Goal: Transaction & Acquisition: Purchase product/service

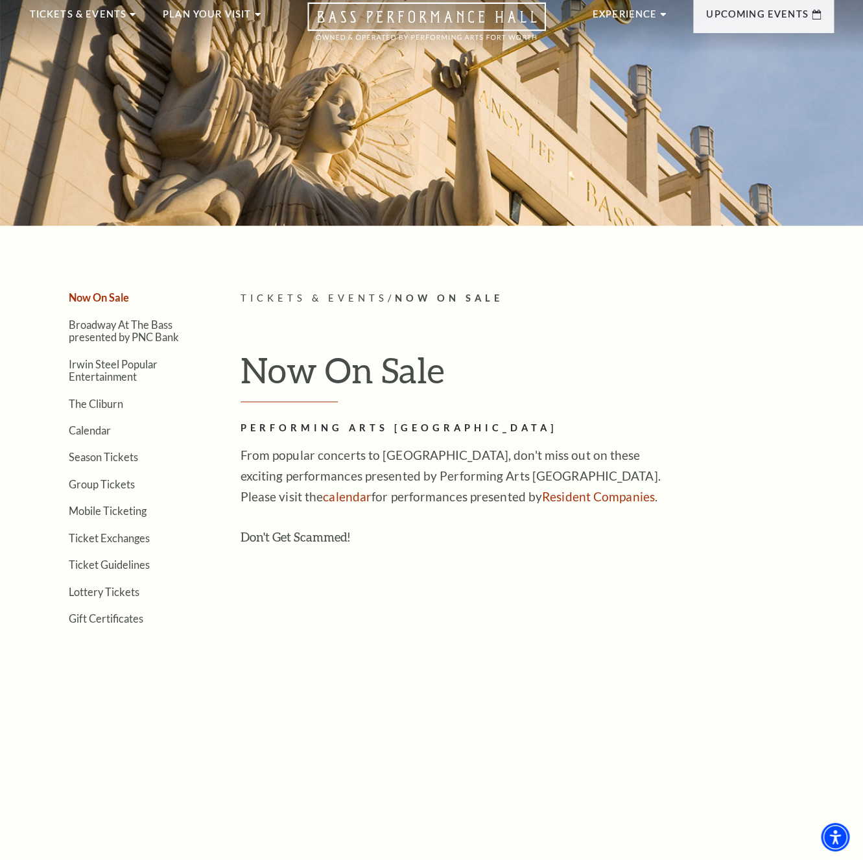
scroll to position [70, 0]
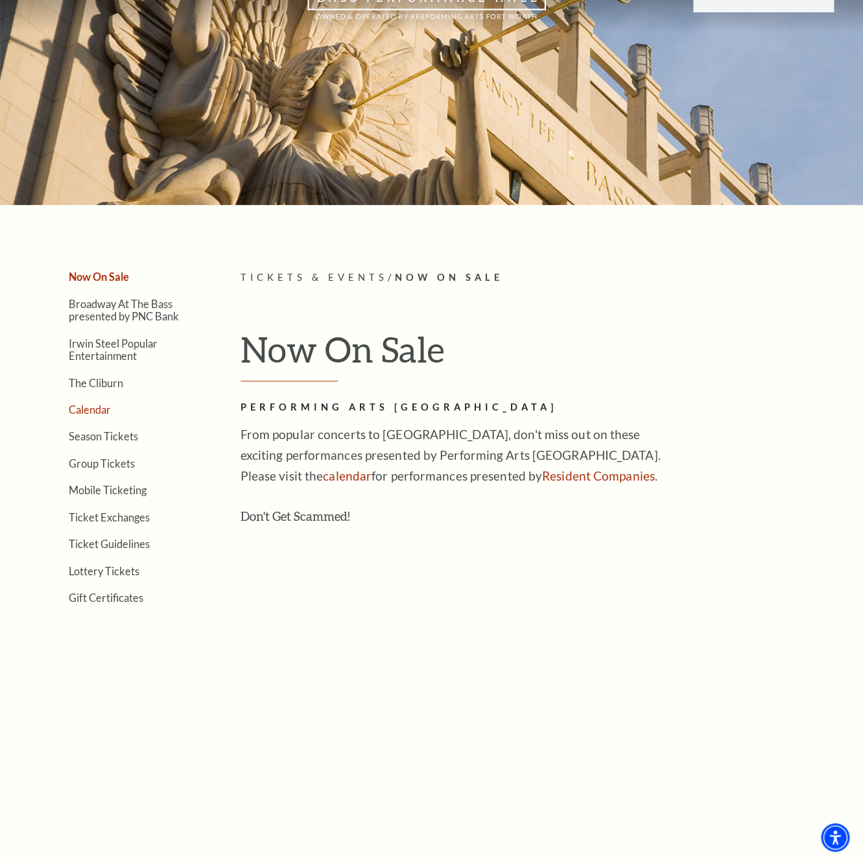
click at [101, 408] on link "Calendar" at bounding box center [90, 409] width 42 height 12
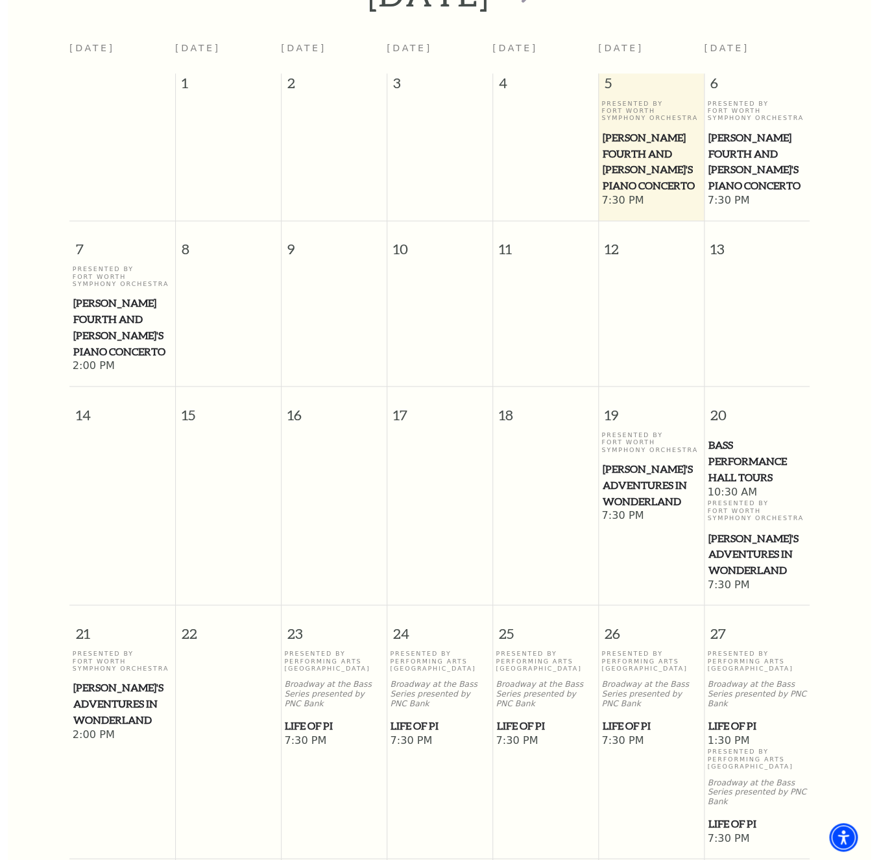
scroll to position [465, 0]
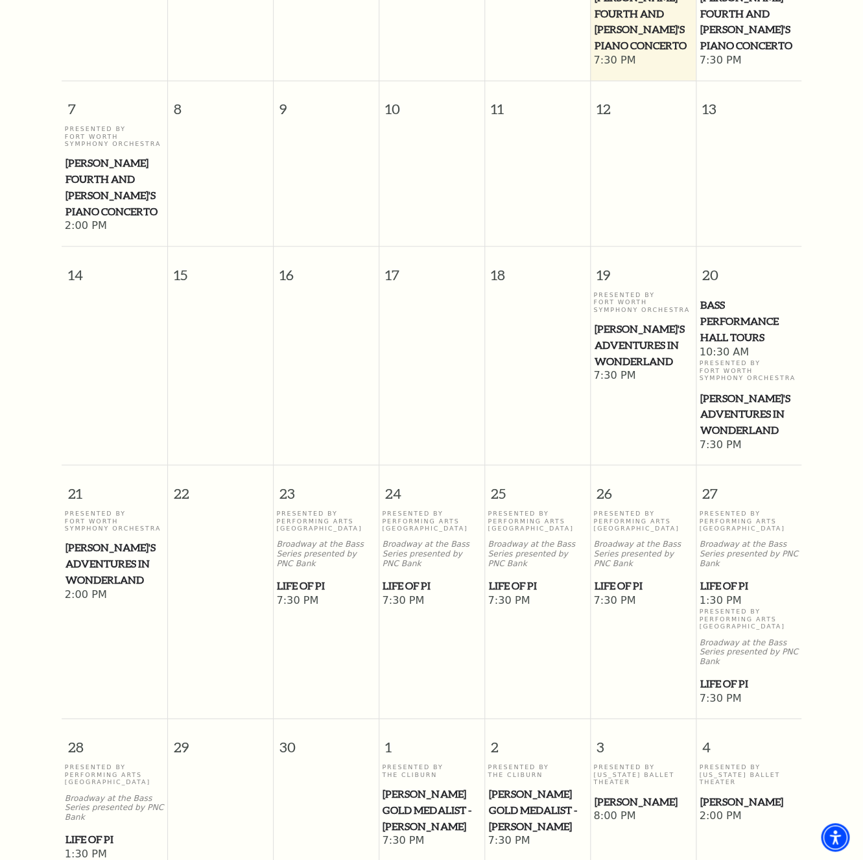
click at [748, 438] on span "[PERSON_NAME]'s Adventures in Wonderland" at bounding box center [749, 414] width 98 height 48
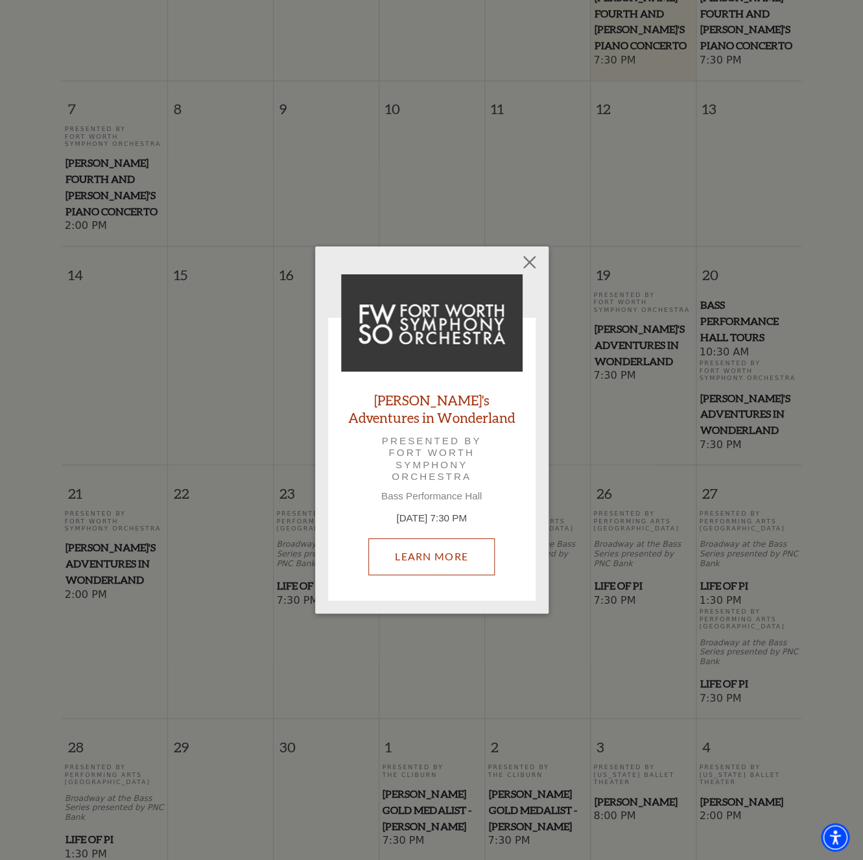
drag, startPoint x: 395, startPoint y: 568, endPoint x: 208, endPoint y: 560, distance: 187.6
click at [395, 567] on link "Learn More" at bounding box center [431, 556] width 126 height 36
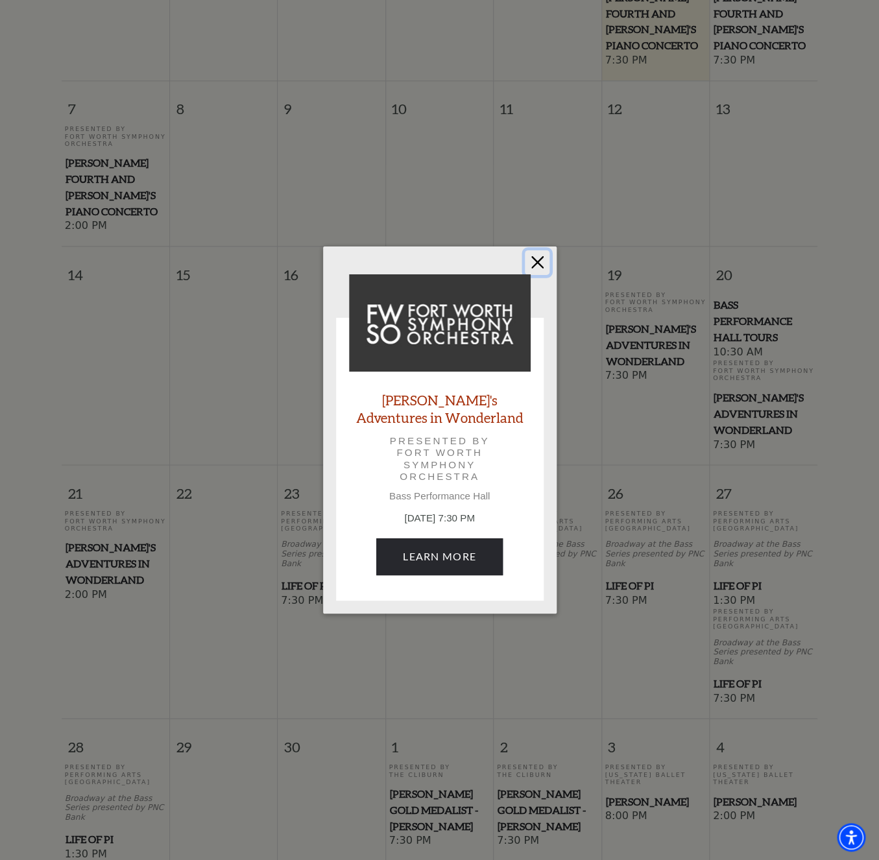
click at [544, 259] on button "Close" at bounding box center [537, 262] width 25 height 25
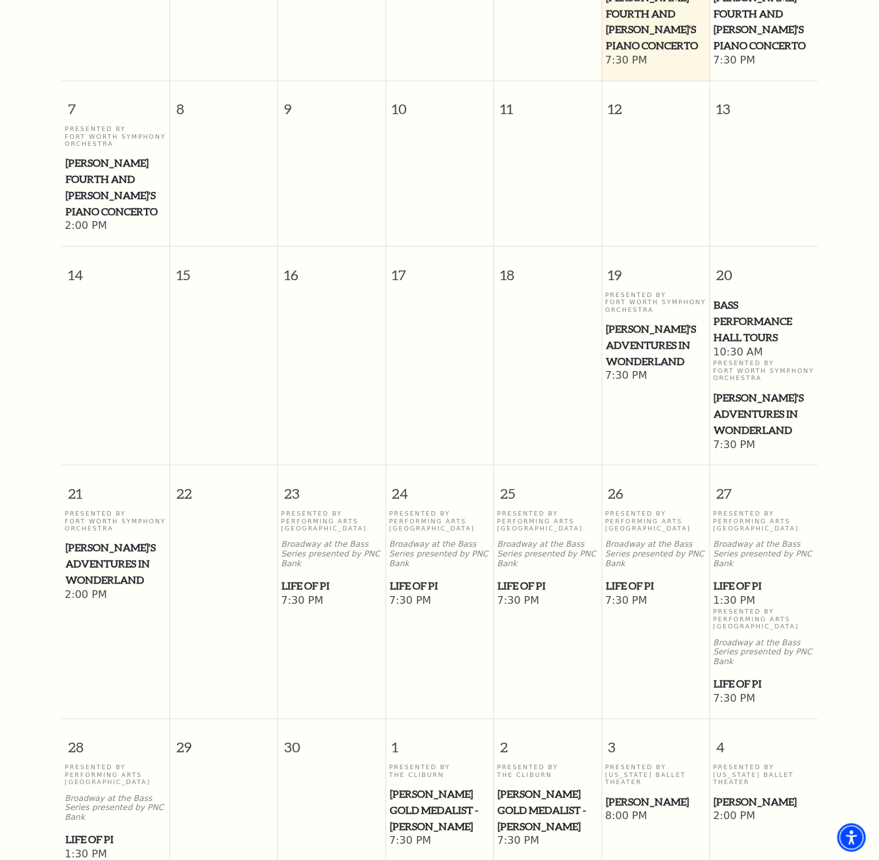
click at [311, 577] on span "Life of Pi" at bounding box center [331, 585] width 100 height 16
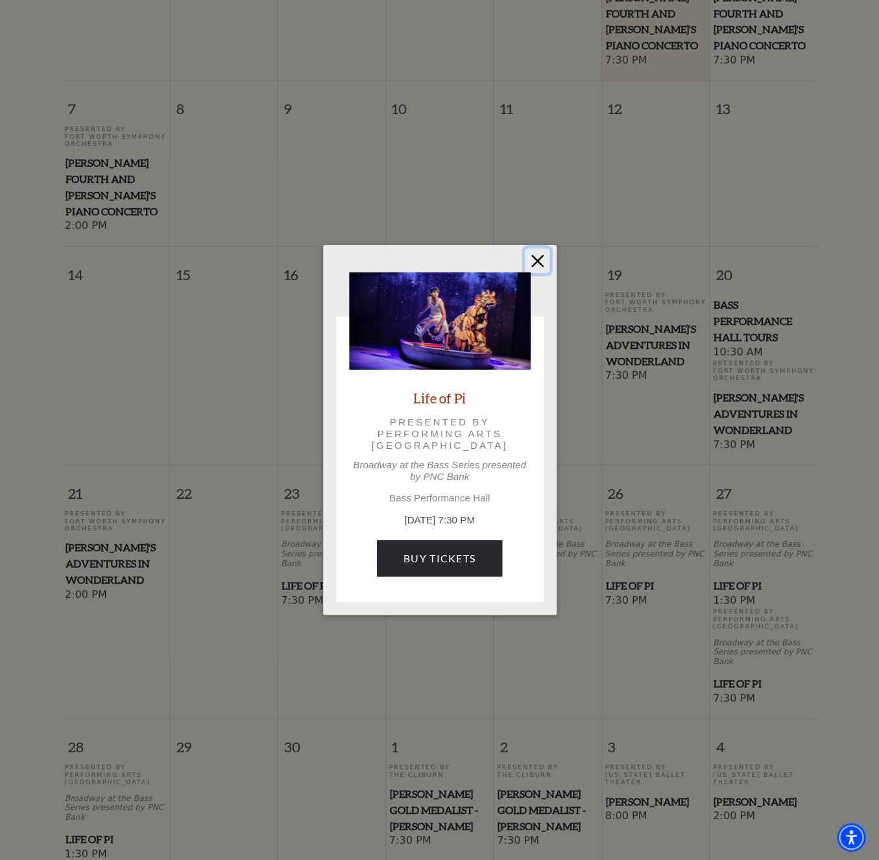
click at [533, 255] on button "Close" at bounding box center [537, 260] width 25 height 25
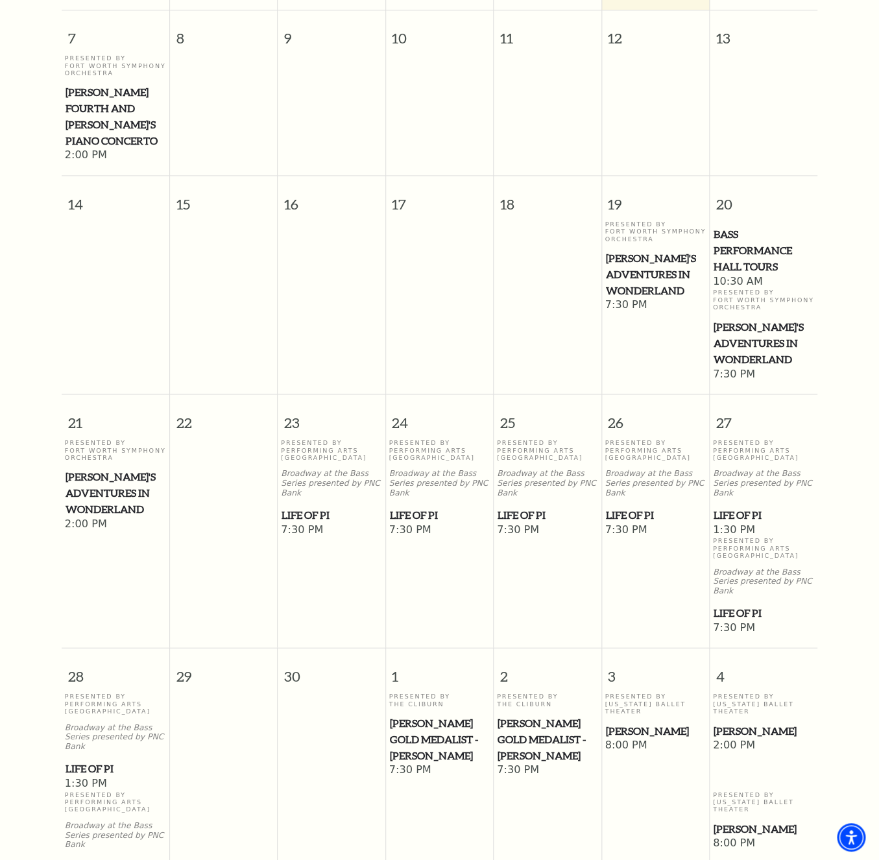
scroll to position [255, 0]
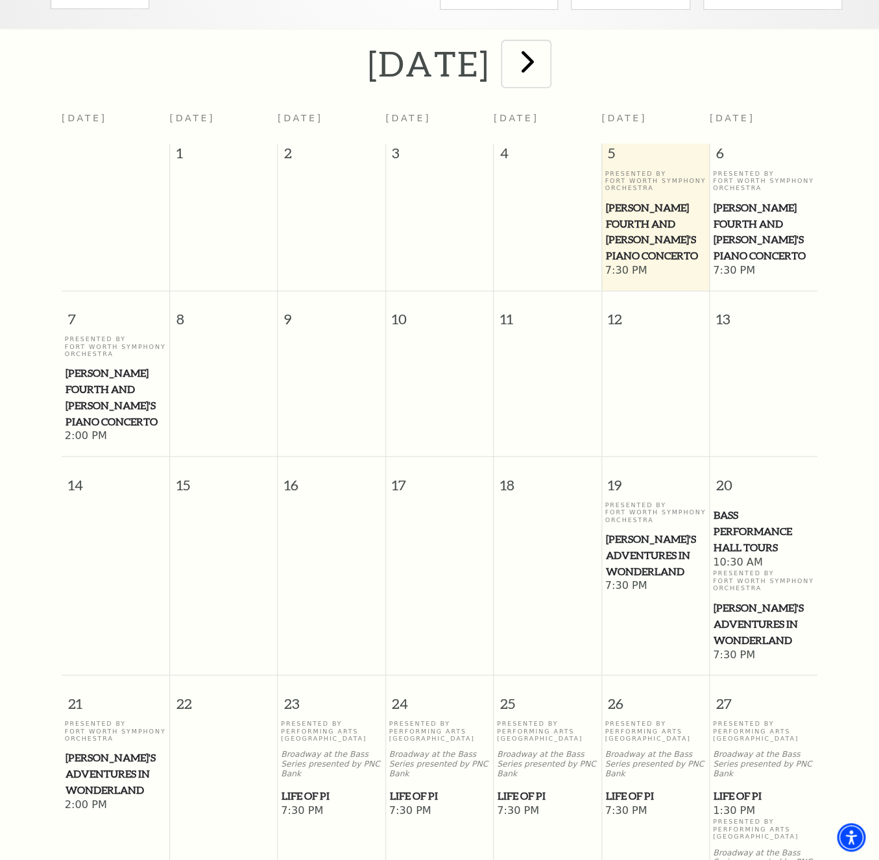
click at [546, 68] on span "next" at bounding box center [527, 61] width 37 height 37
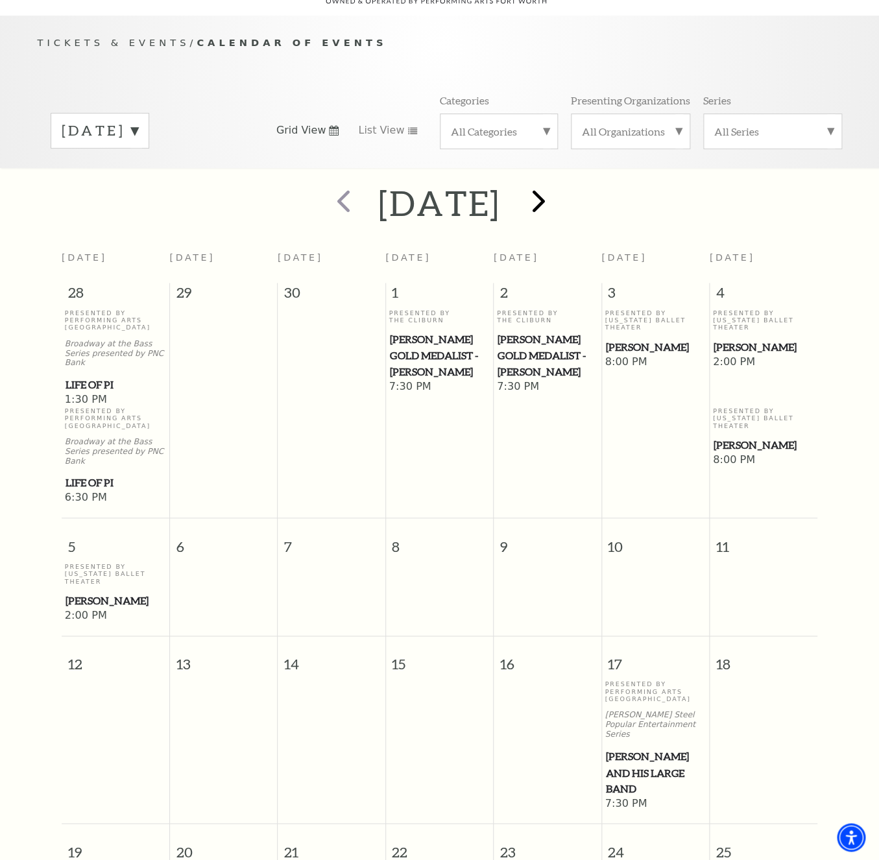
scroll to position [115, 0]
click at [650, 344] on span "[PERSON_NAME]" at bounding box center [655, 348] width 100 height 16
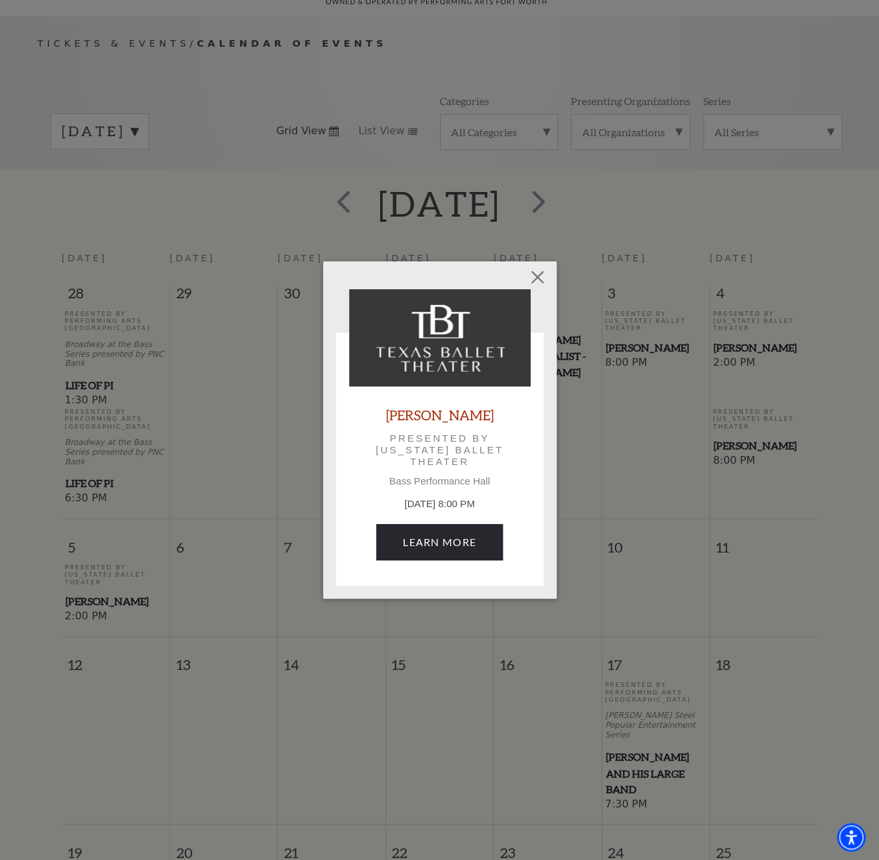
click at [558, 274] on div "Empty heading Peter Pan Presented by Texas Ballet Theater Bass Performance Hall…" at bounding box center [439, 430] width 879 height 860
click at [541, 268] on button "Close" at bounding box center [537, 277] width 25 height 25
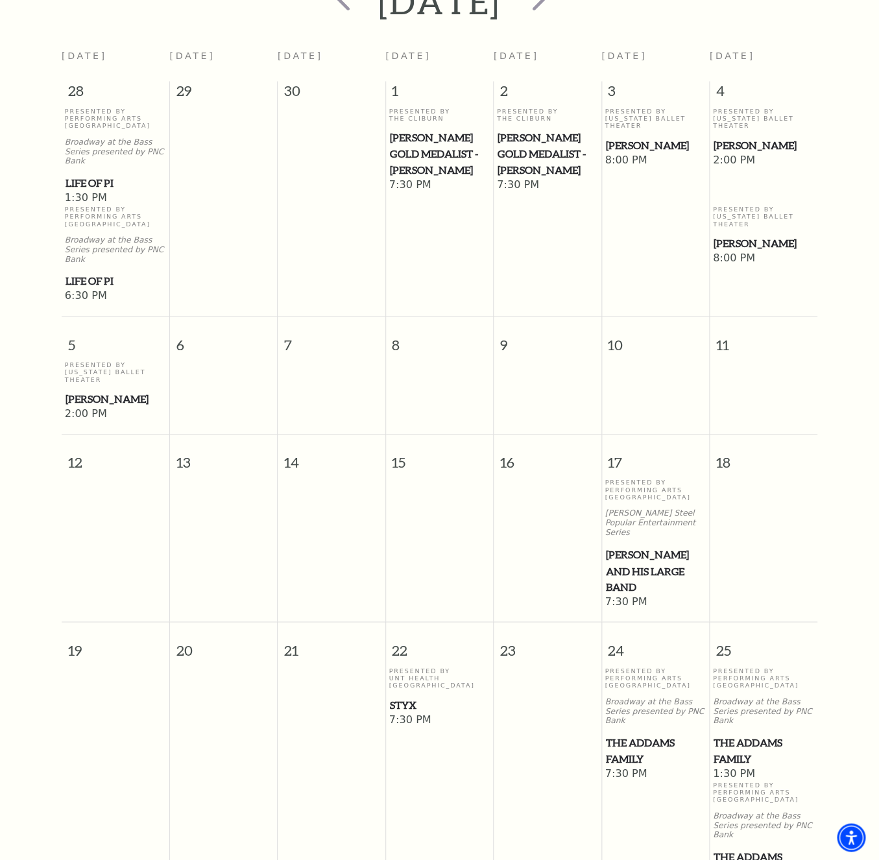
scroll to position [325, 0]
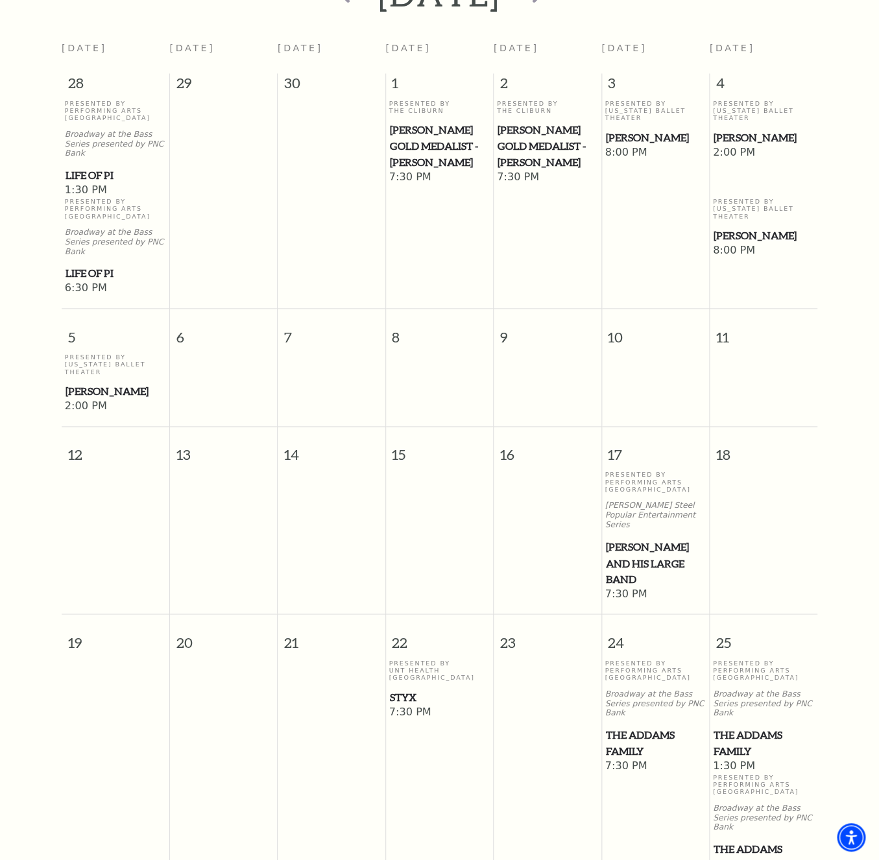
click at [645, 539] on span "Lyle Lovett and his Large Band" at bounding box center [655, 563] width 100 height 48
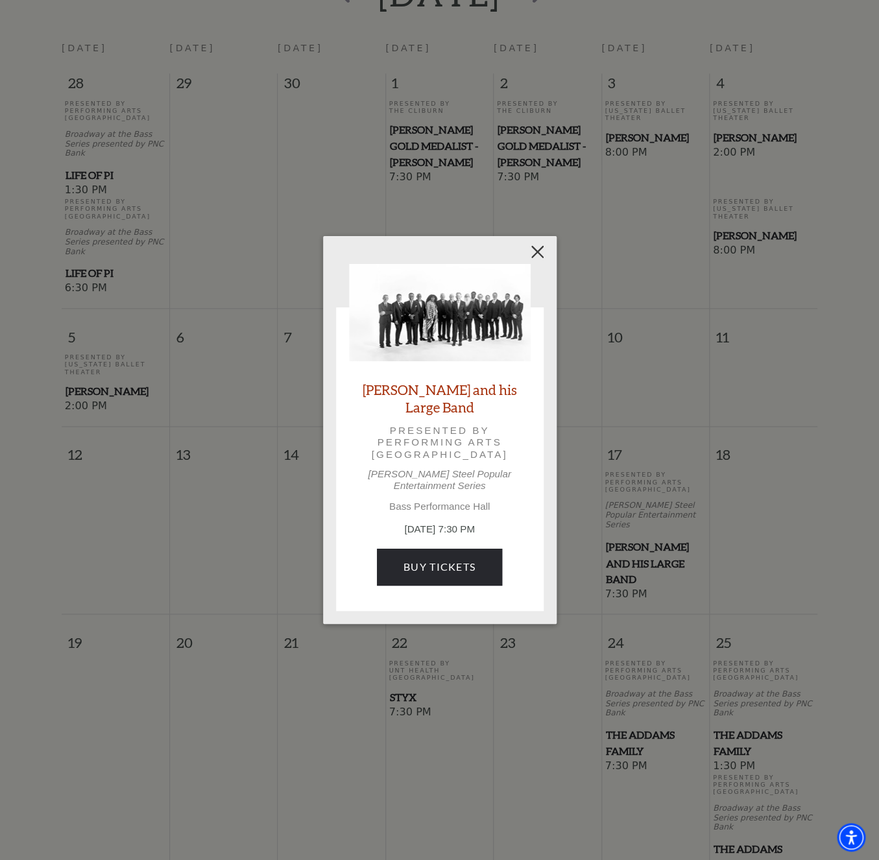
click at [549, 256] on div "Empty heading Lyle Lovett and his Large Band Presented by Performing Arts Fort …" at bounding box center [439, 429] width 233 height 387
click at [536, 256] on button "Close" at bounding box center [537, 252] width 25 height 25
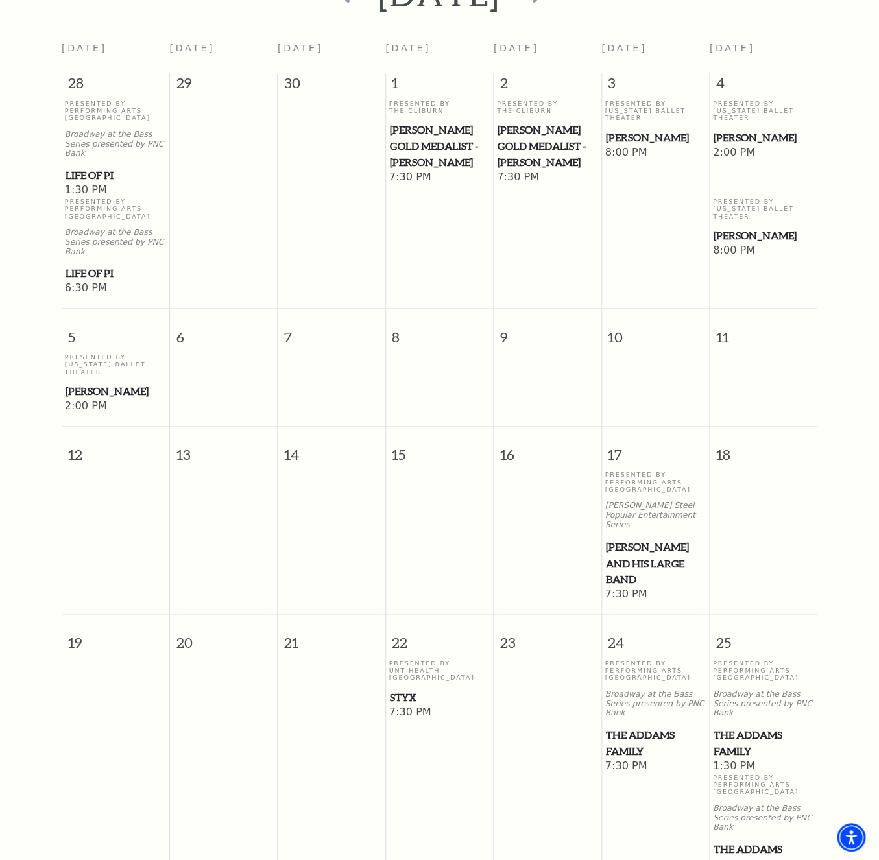
click at [654, 726] on span "The Addams Family" at bounding box center [655, 742] width 100 height 32
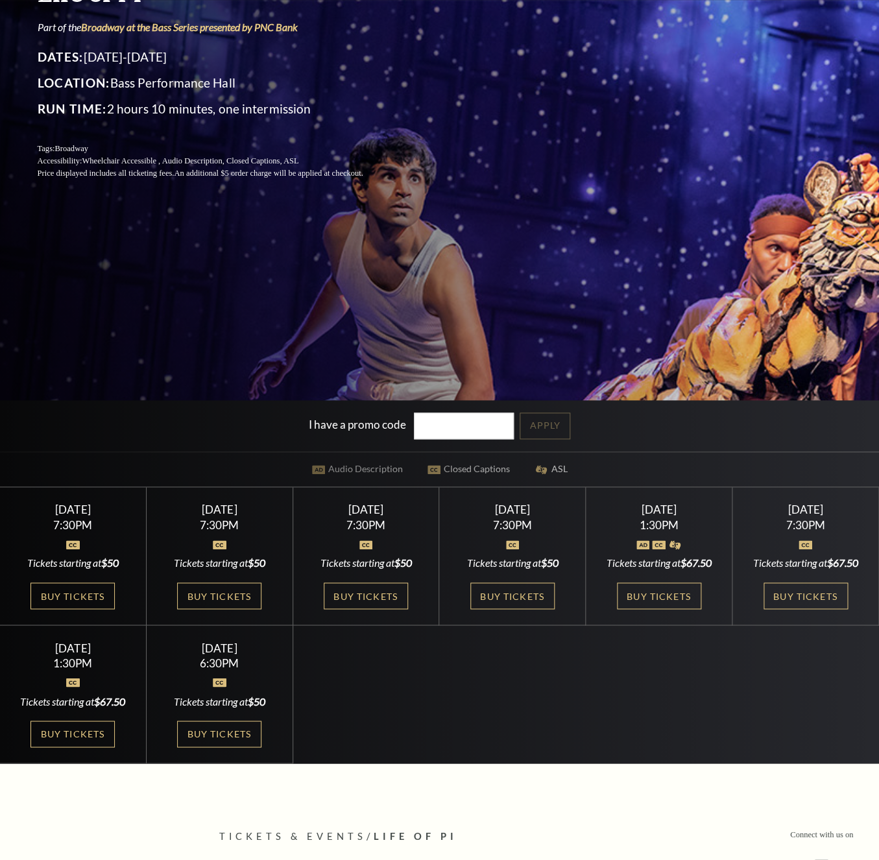
scroll to position [280, 0]
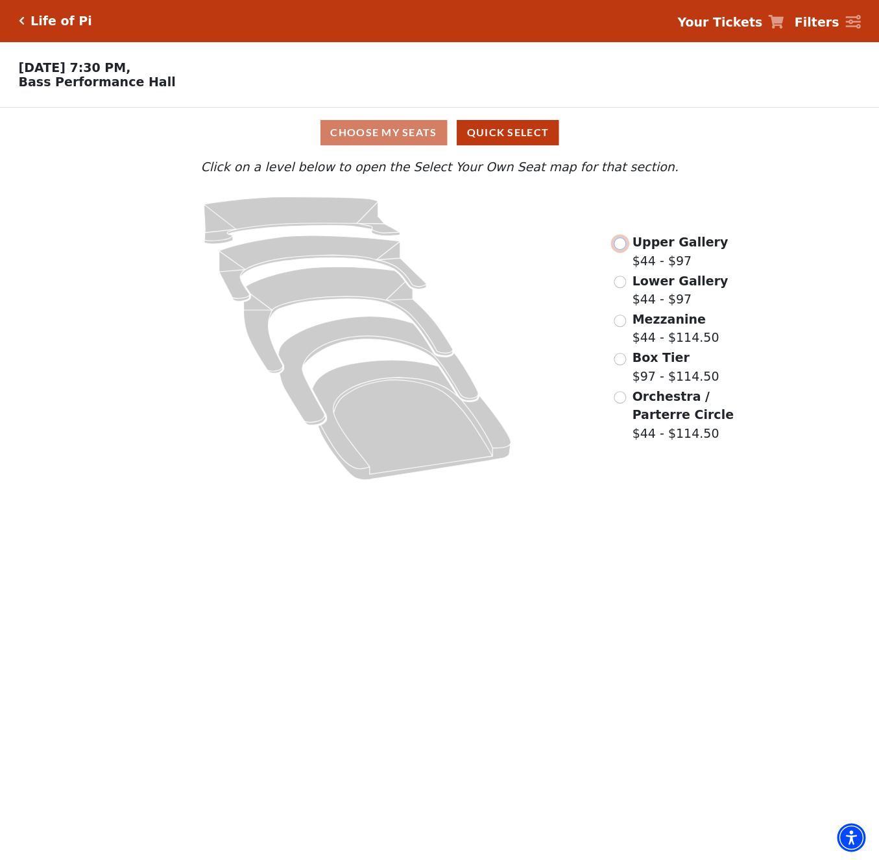
click at [621, 250] on input "Upper Gallery$44 - $97\a" at bounding box center [619, 243] width 12 height 12
click at [622, 284] on input "Lower Gallery$50 - $97\a" at bounding box center [619, 282] width 12 height 12
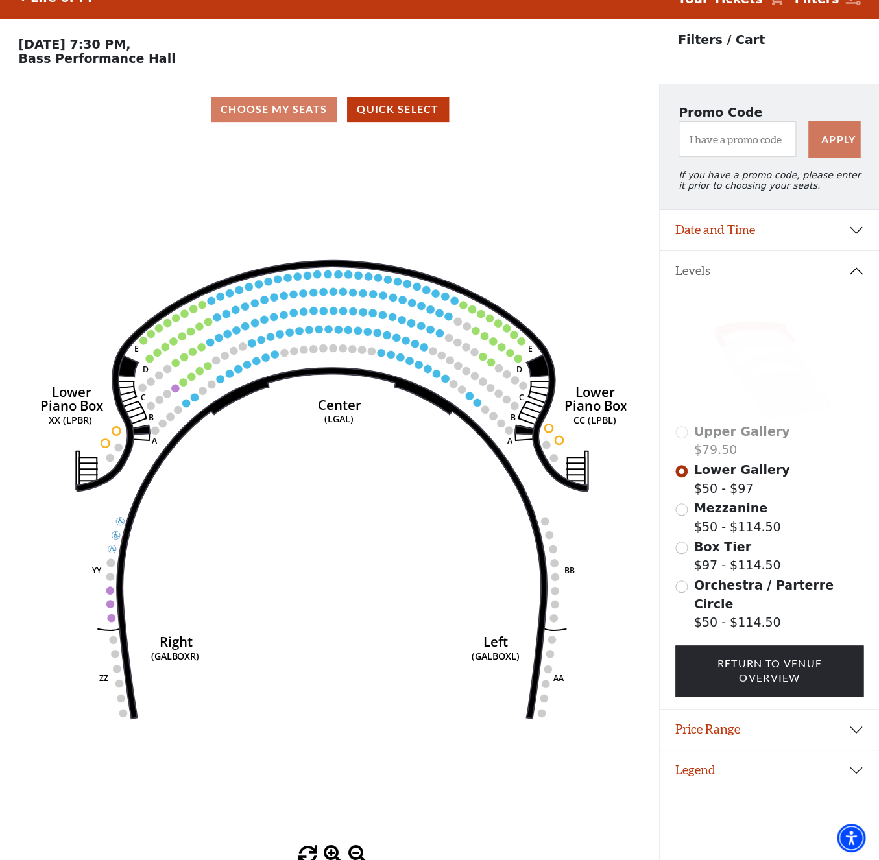
scroll to position [32, 0]
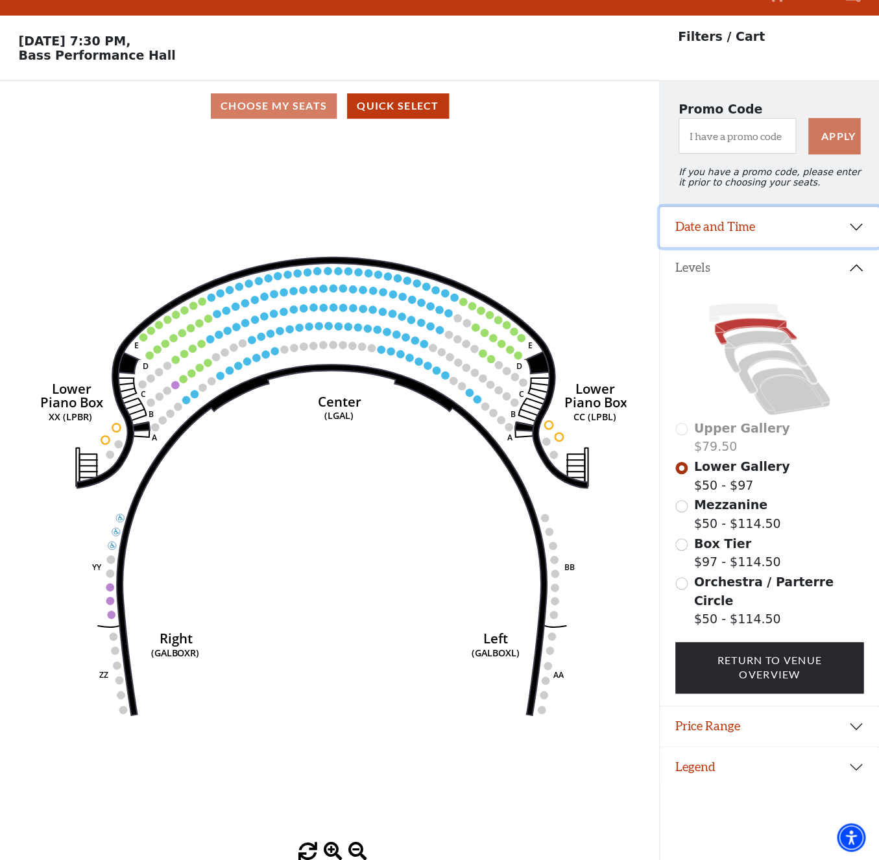
drag, startPoint x: 745, startPoint y: 220, endPoint x: 751, endPoint y: 230, distance: 11.3
click at [745, 222] on button "Date and Time" at bounding box center [769, 227] width 219 height 40
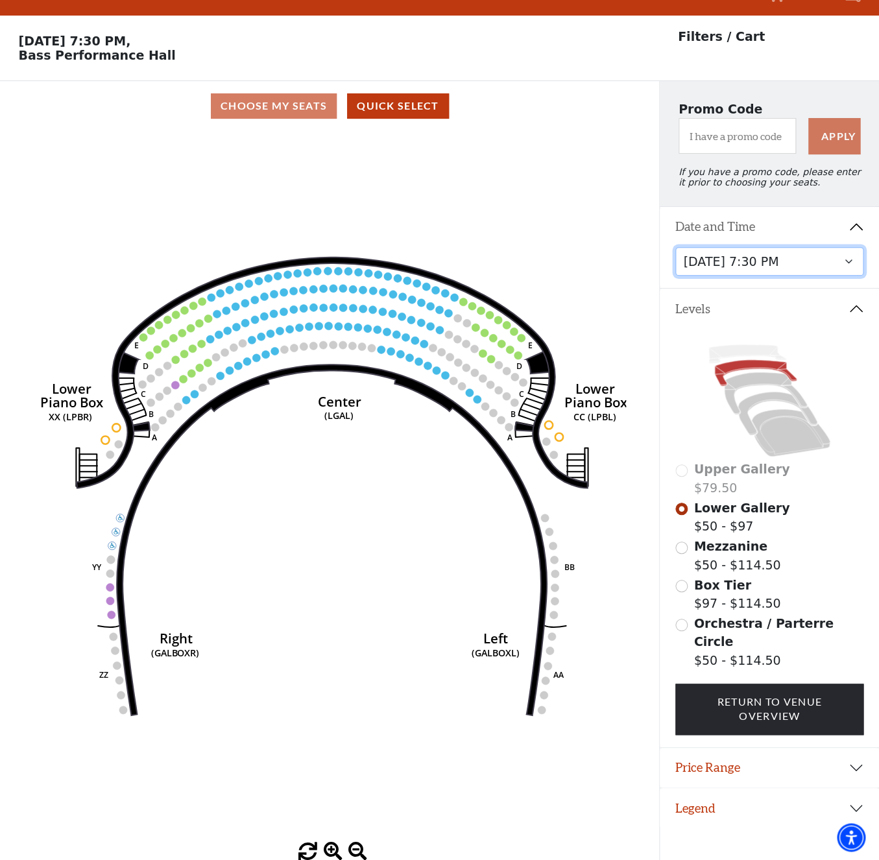
click at [817, 270] on select "Tuesday, September 23 at 7:30 PM Wednesday, September 24 at 7:30 PM Thursday, S…" at bounding box center [769, 261] width 188 height 29
click option "Sunday, September 28 at 1:30 PM" at bounding box center [0, 0] width 0 height 0
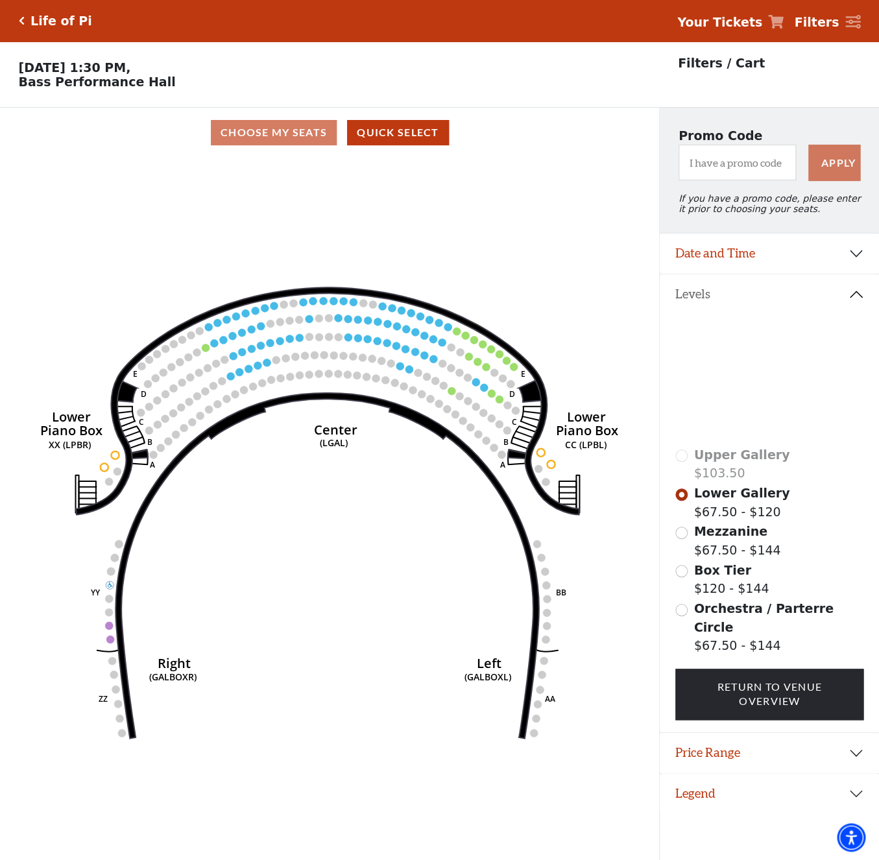
scroll to position [32, 0]
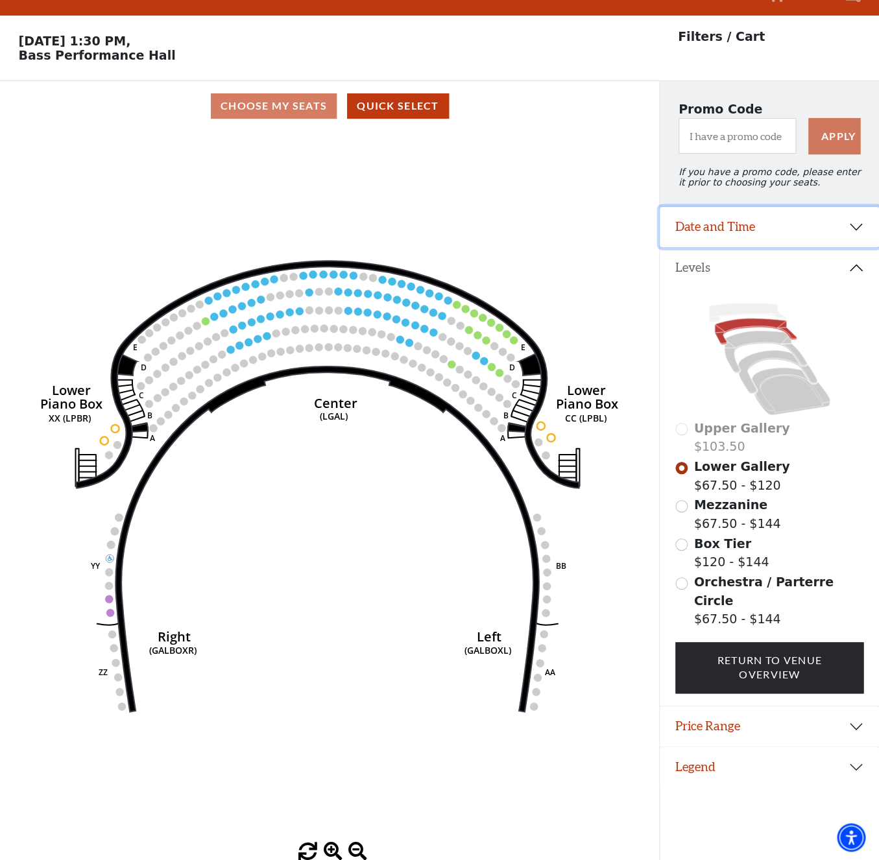
click at [710, 232] on button "Date and Time" at bounding box center [769, 227] width 219 height 40
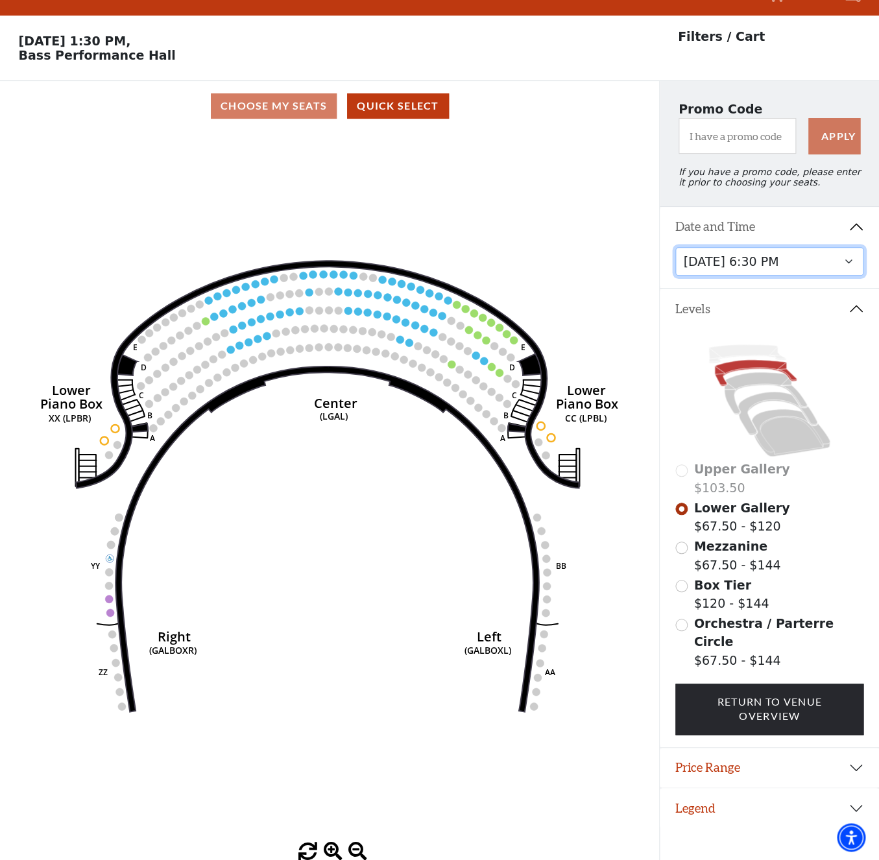
click option "Sunday, September 28 at 6:30 PM" at bounding box center [0, 0] width 0 height 0
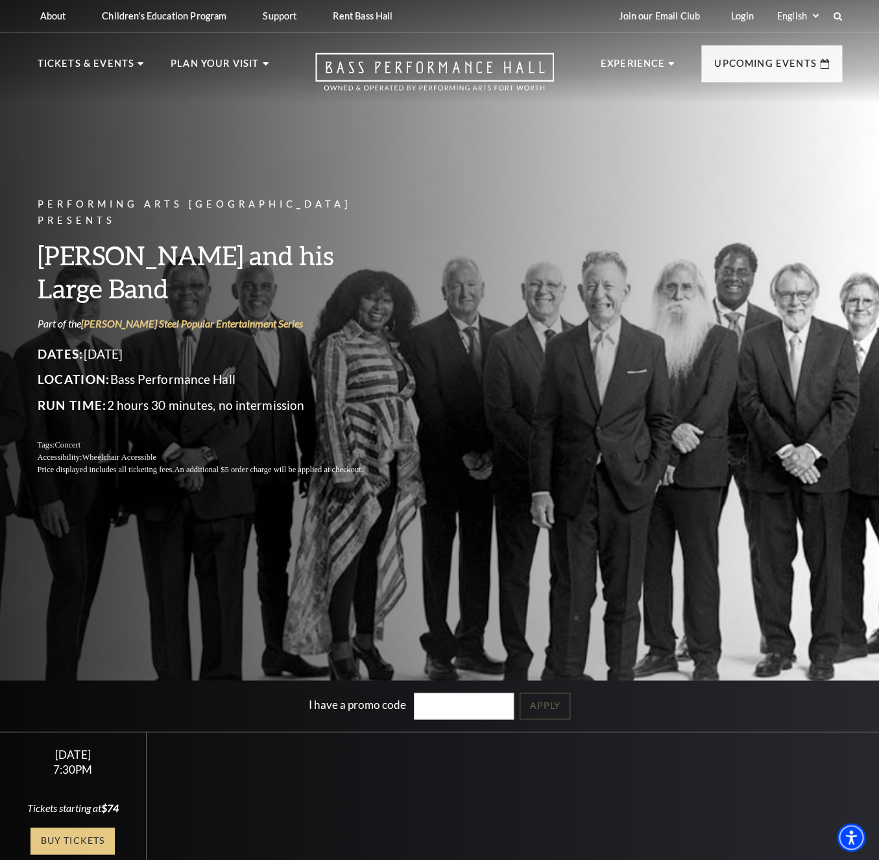
click at [53, 840] on link "Buy Tickets" at bounding box center [72, 840] width 84 height 27
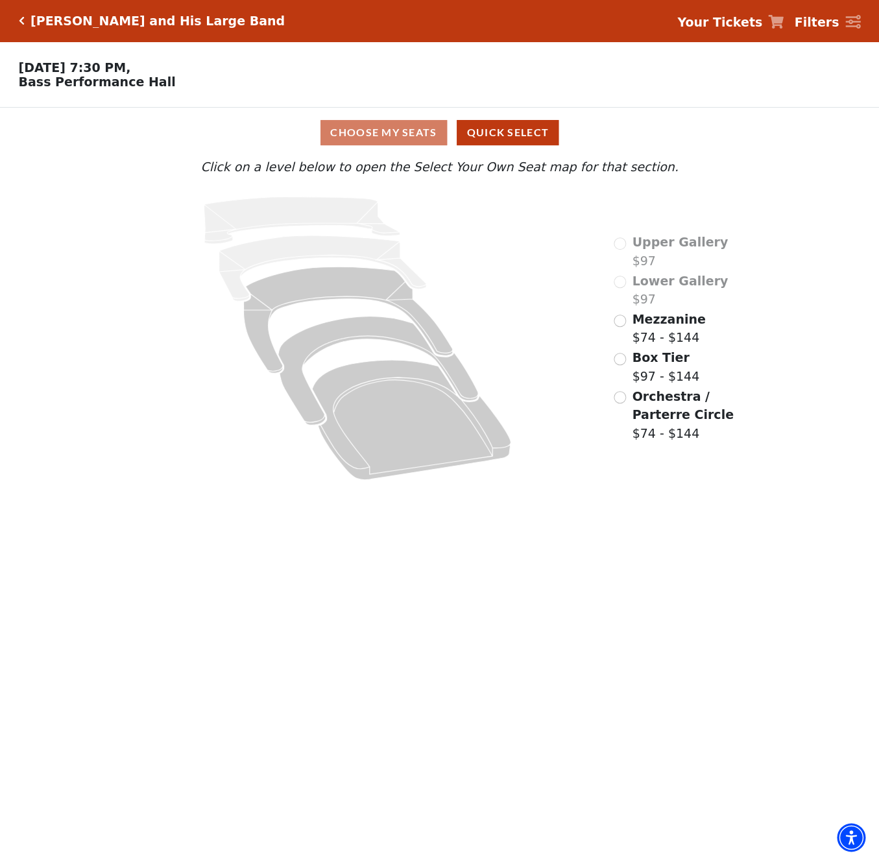
click at [628, 400] on div "Orchestra / Parterre Circle $74 - $144" at bounding box center [686, 415] width 147 height 56
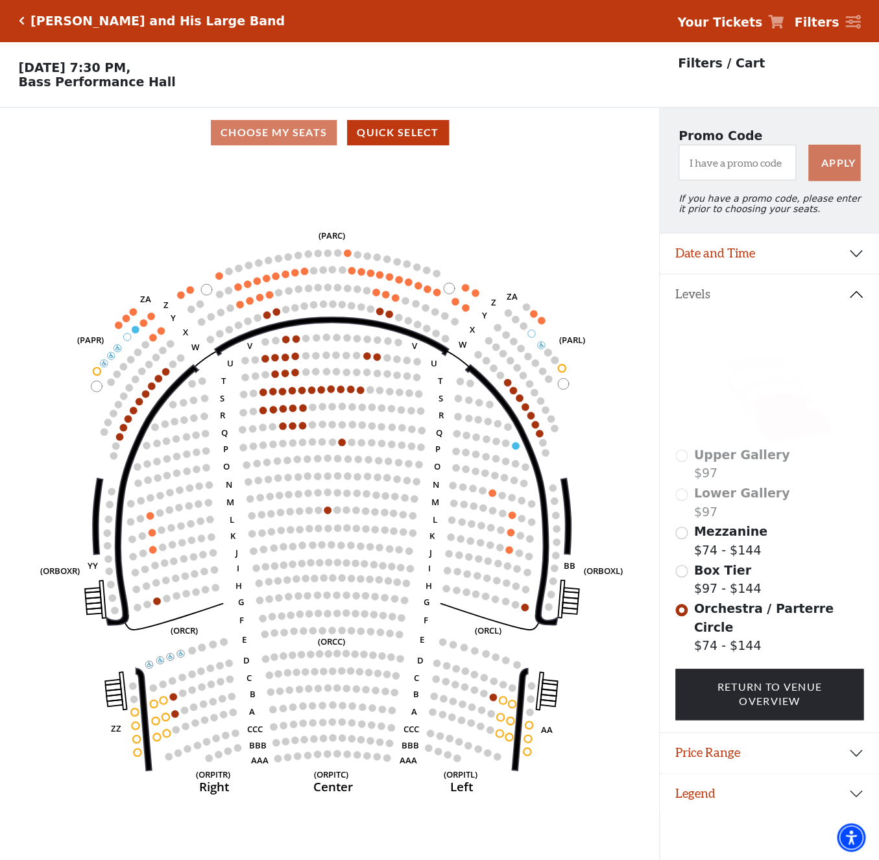
click at [320, 123] on div "Lyle Lovett and His Large Band Your Tickets Filters Choose Your Own Seats Frida…" at bounding box center [439, 443] width 879 height 886
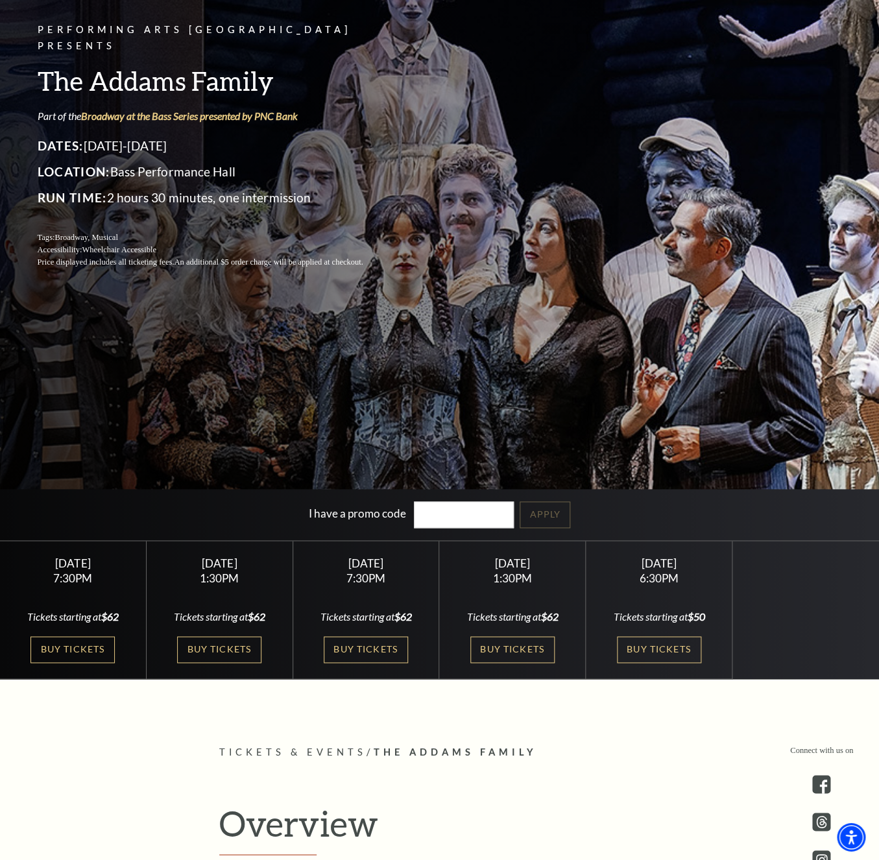
scroll to position [210, 0]
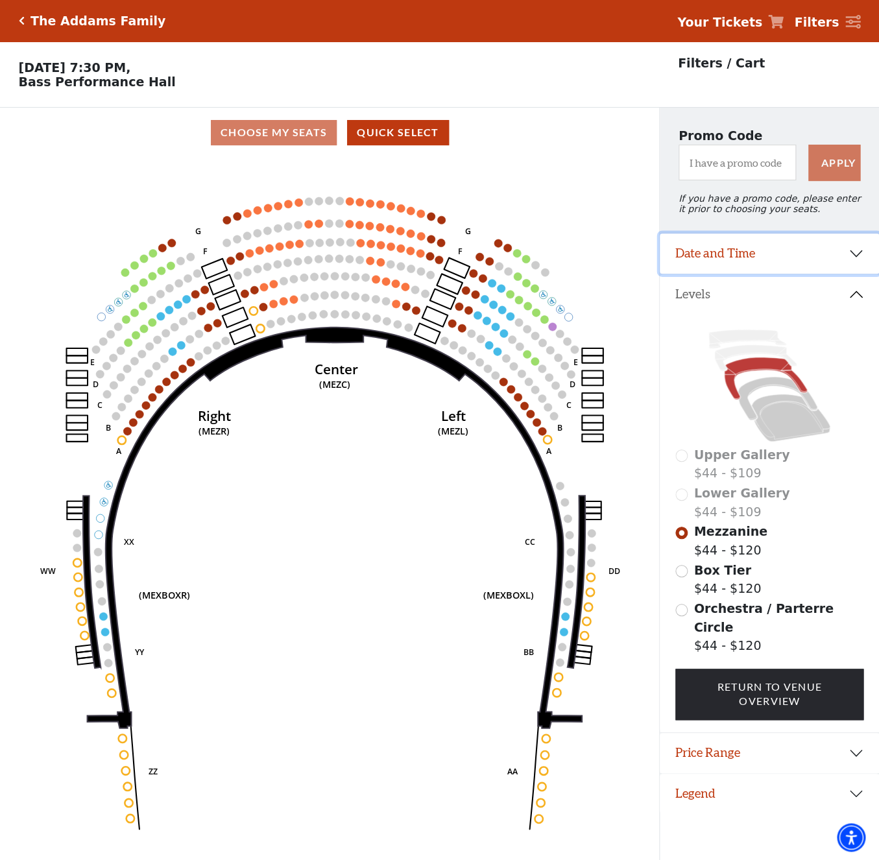
click at [741, 265] on button "Date and Time" at bounding box center [769, 253] width 219 height 40
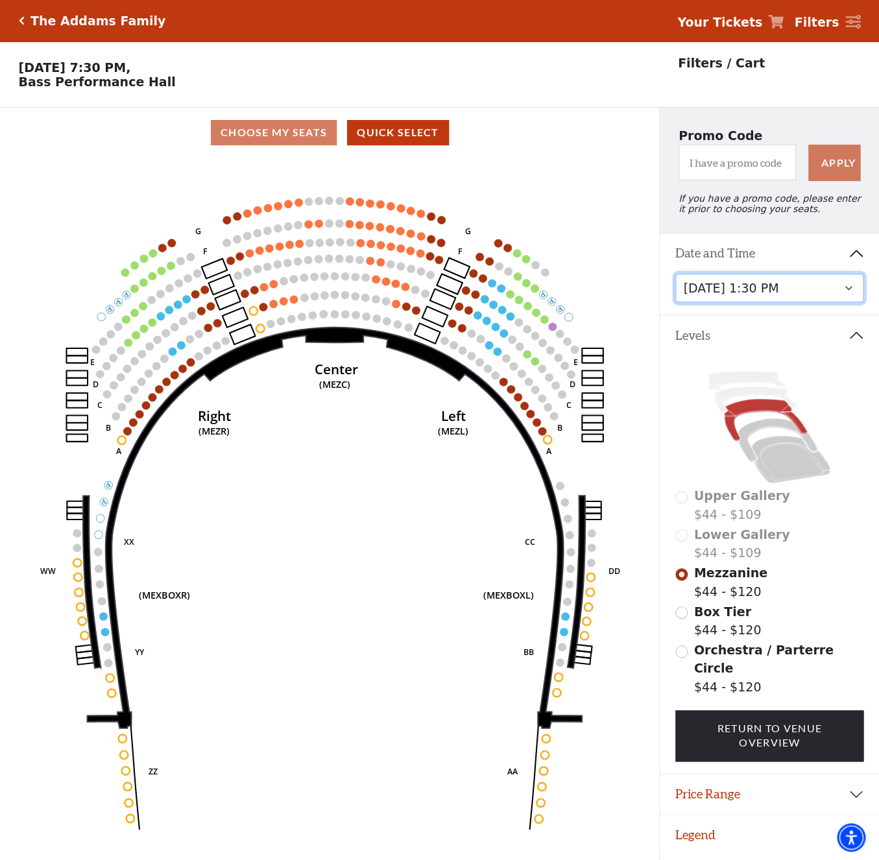
click option "[DATE] 1:30 PM" at bounding box center [0, 0] width 0 height 0
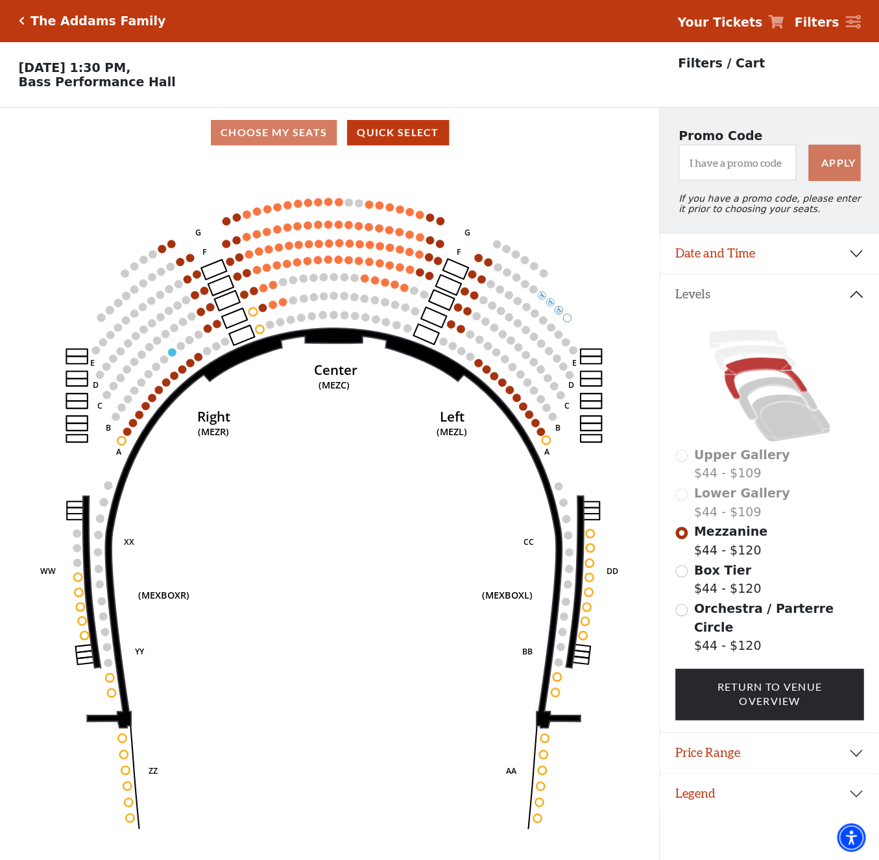
drag, startPoint x: 14, startPoint y: 37, endPoint x: 39, endPoint y: 60, distance: 34.4
click at [161, 102] on div "The Addams Family Your Tickets Filters Choose Your Own Seats Sunday, October 26…" at bounding box center [439, 54] width 879 height 108
click at [39, 58] on div "Choose Your Own Seats Sunday, October 26 at 1:30 PM, Bass Performance Hall" at bounding box center [329, 74] width 659 height 65
drag, startPoint x: 156, startPoint y: 76, endPoint x: 19, endPoint y: 81, distance: 136.3
click at [19, 81] on p "Sunday, October 26 at 1:30 PM, Bass Performance Hall" at bounding box center [329, 74] width 659 height 29
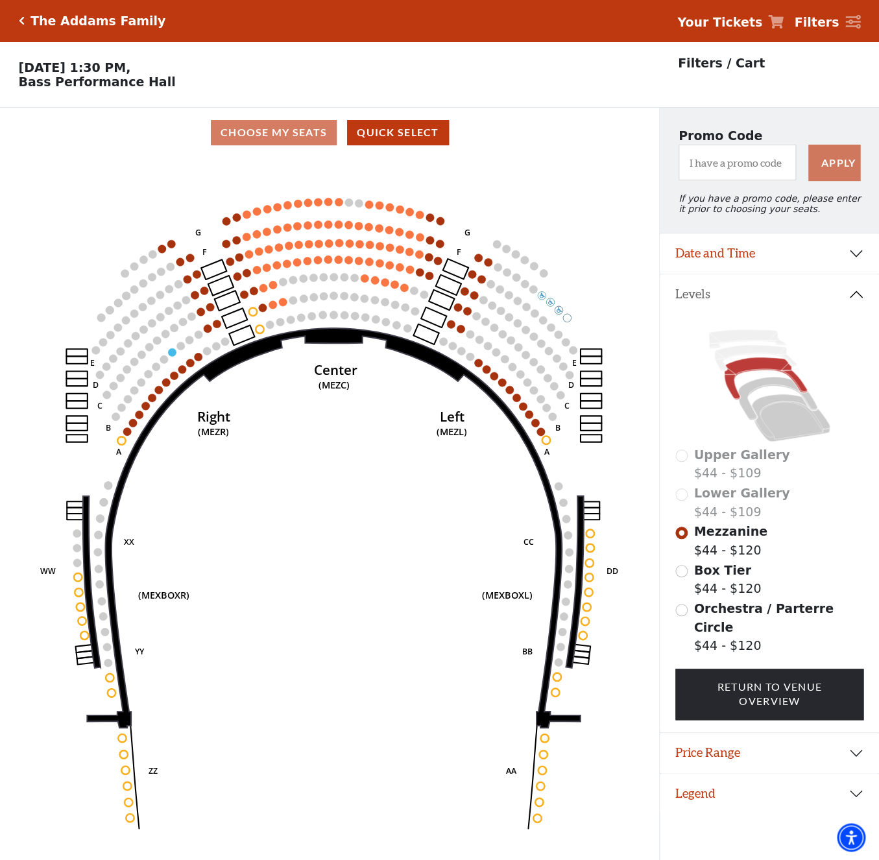
drag, startPoint x: 150, startPoint y: 85, endPoint x: 27, endPoint y: 84, distance: 123.2
click at [27, 84] on p "Sunday, October 26 at 1:30 PM, Bass Performance Hall" at bounding box center [329, 74] width 659 height 29
copy p "ass Performance Hall"
click at [728, 263] on button "Date and Time" at bounding box center [769, 253] width 219 height 40
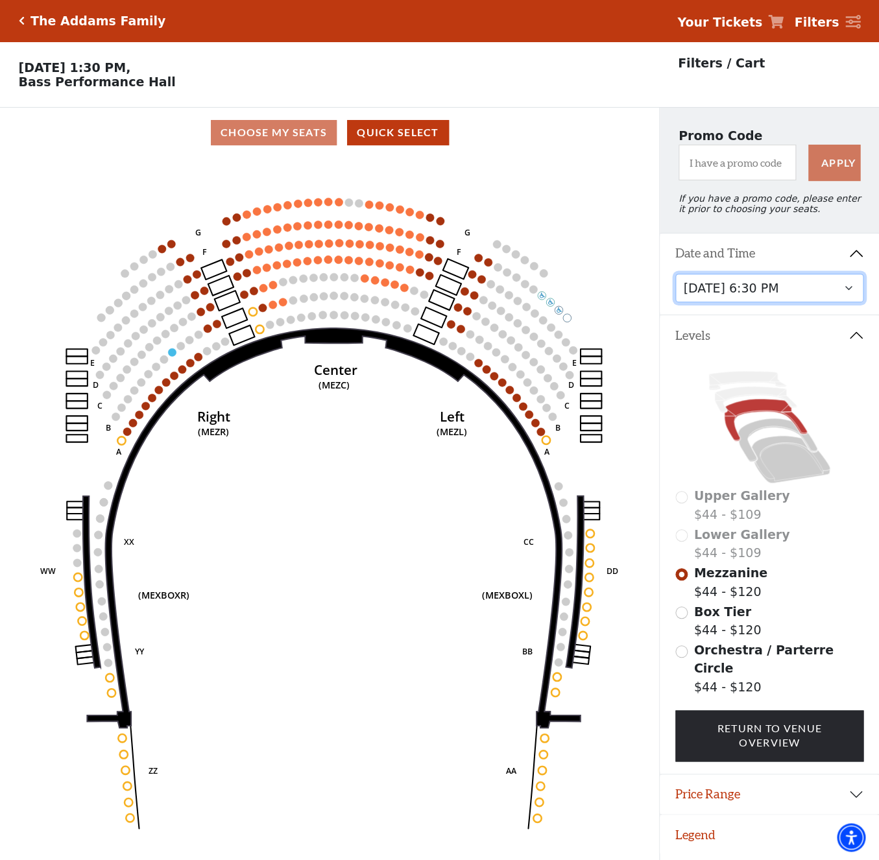
click option "Sunday, October 26 at 6:30 PM" at bounding box center [0, 0] width 0 height 0
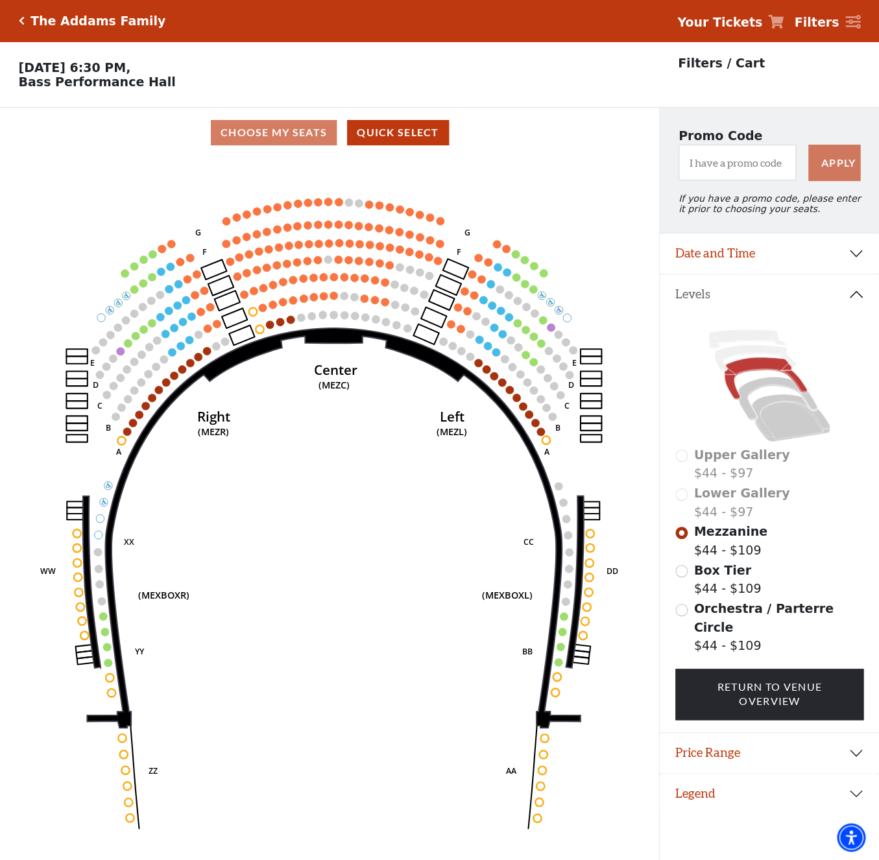
click at [79, 190] on icon "Center (MEZC) Right (MEZR) Left (MEZL) (MEXBOXR) (MEXBOXL) XX WW CC DD YY BB ZZ…" at bounding box center [329, 513] width 593 height 711
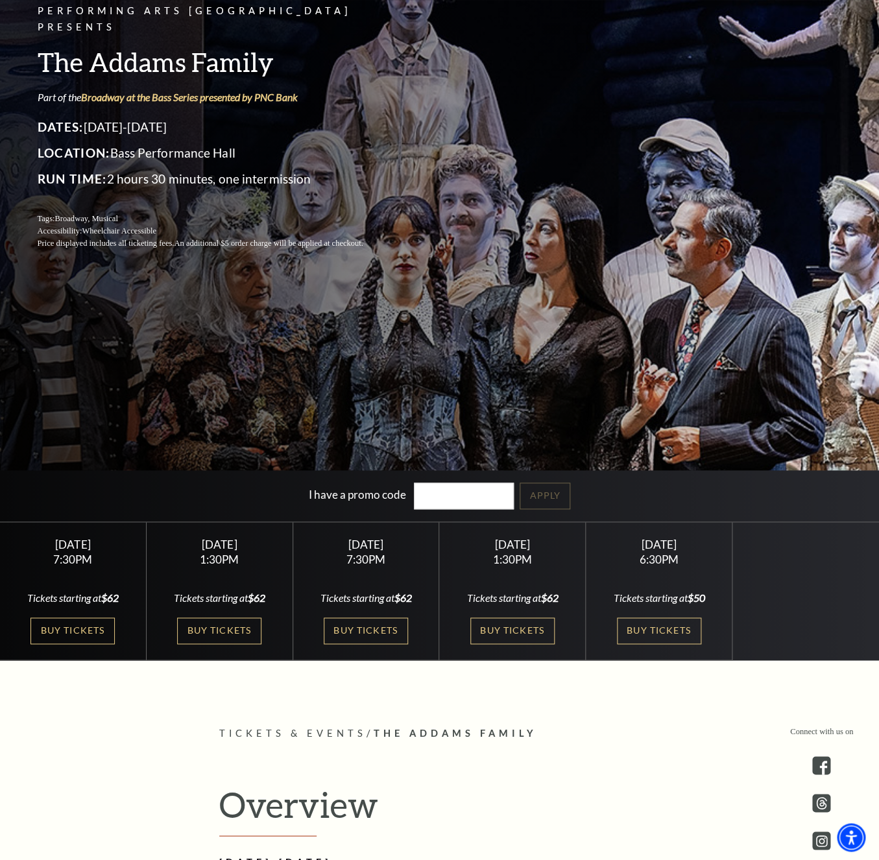
scroll to position [210, 0]
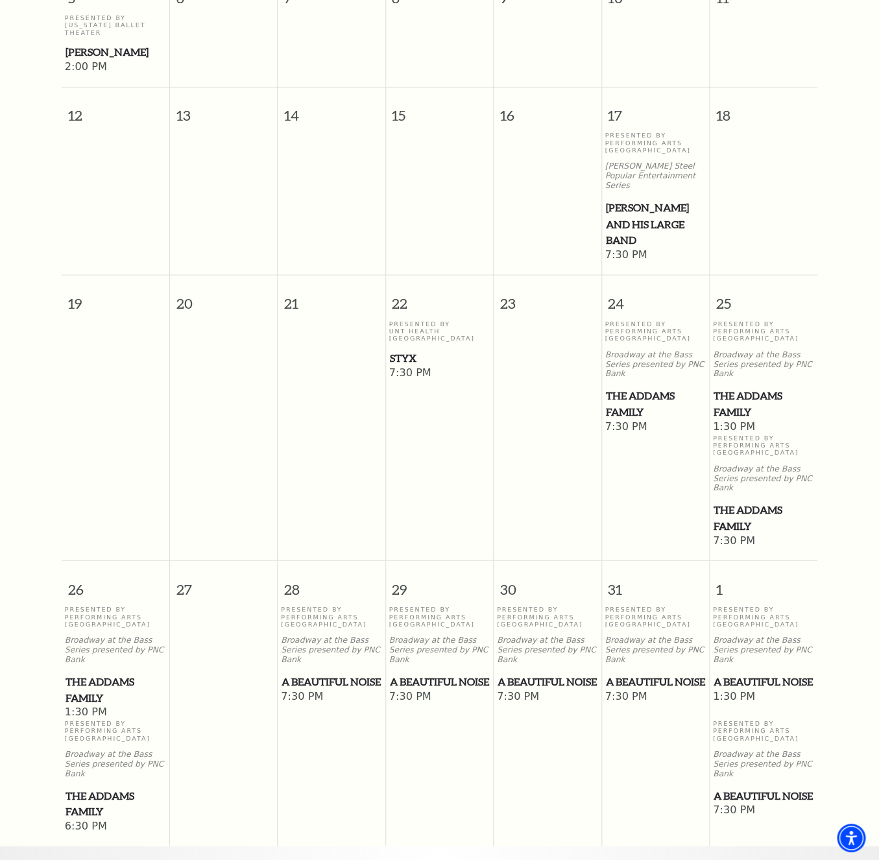
scroll to position [745, 0]
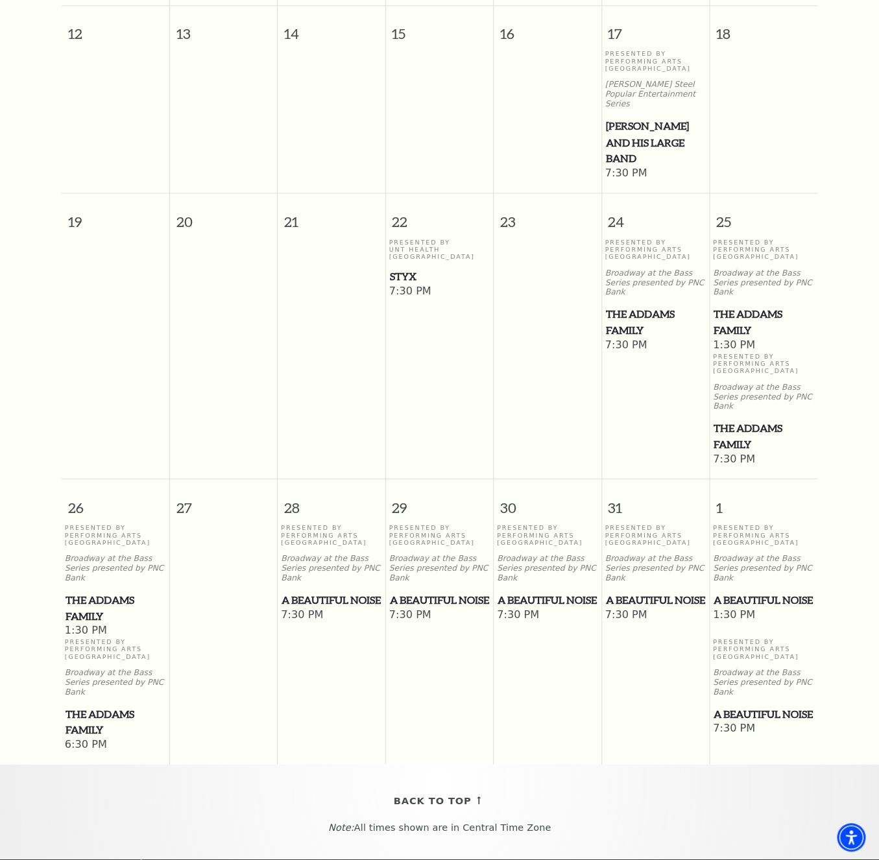
click at [319, 592] on span "A Beautiful Noise" at bounding box center [331, 600] width 100 height 16
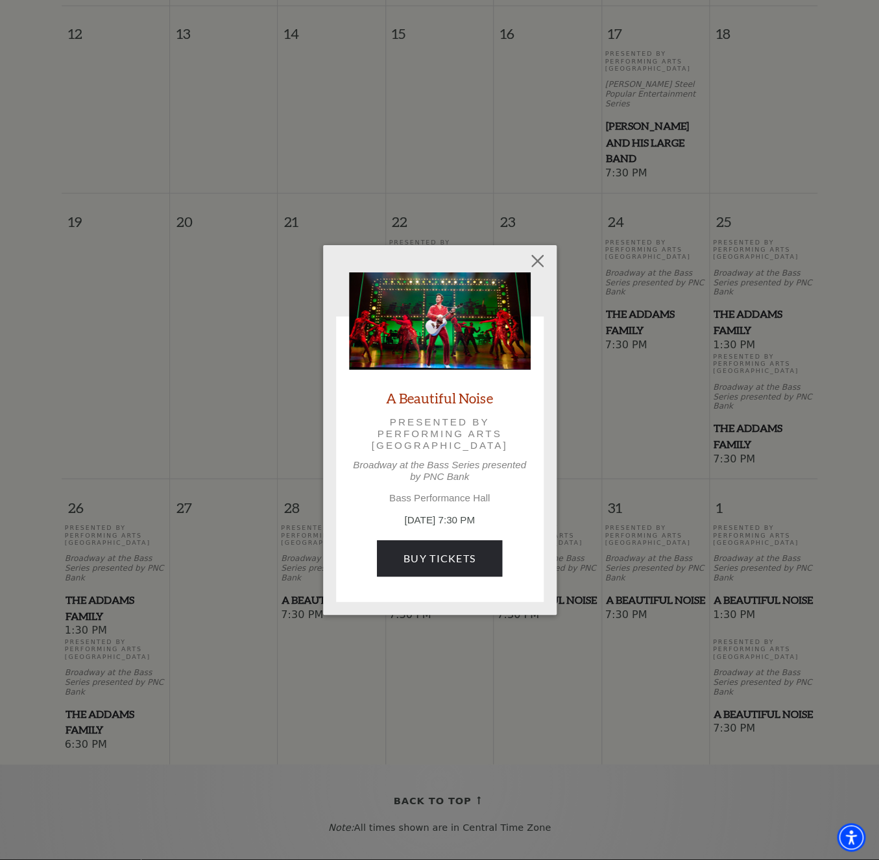
click at [550, 264] on div "Empty heading A Beautiful Noise Presented by Performing Arts Fort Worth Broadwa…" at bounding box center [439, 430] width 233 height 370
click at [539, 256] on button "Close" at bounding box center [537, 260] width 25 height 25
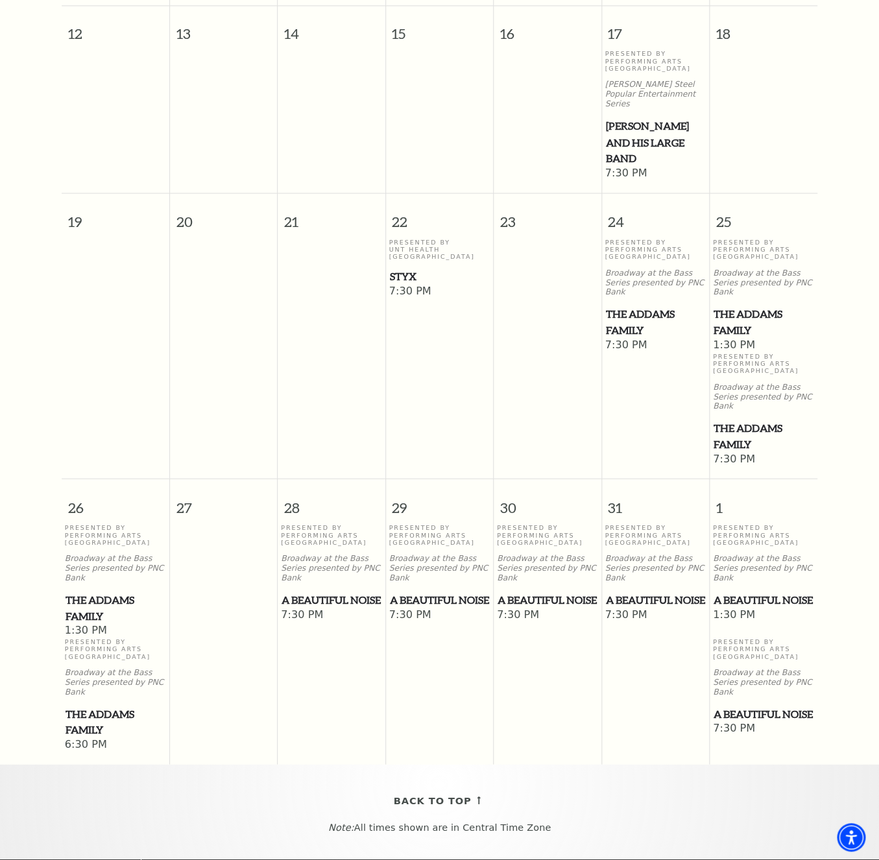
scroll to position [675, 0]
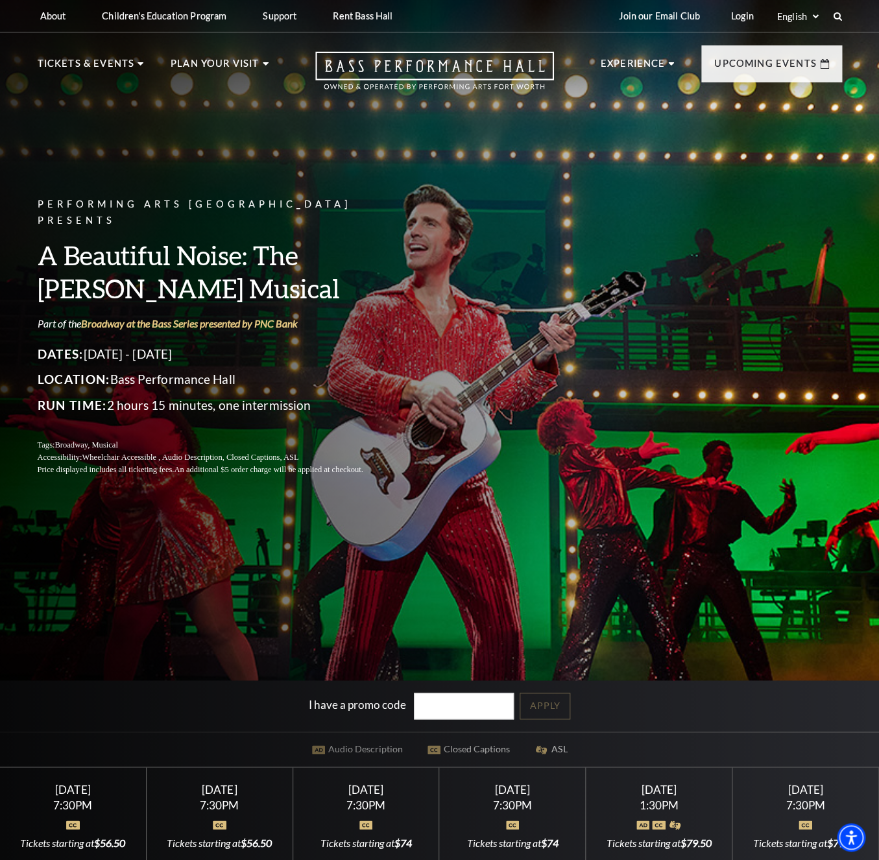
scroll to position [350, 0]
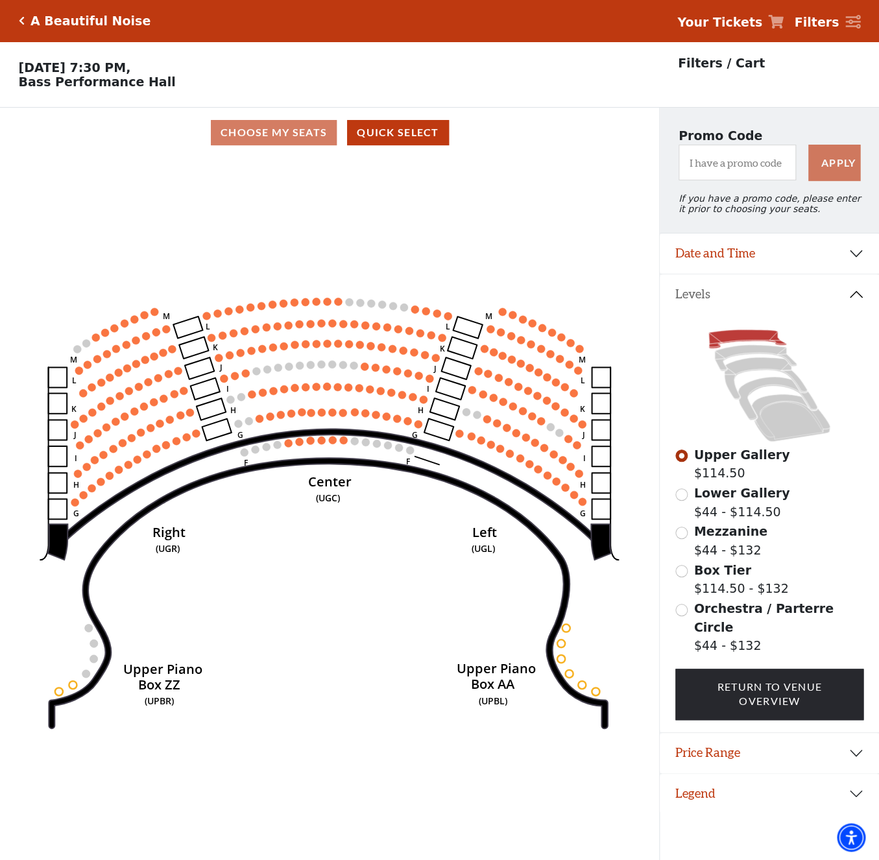
scroll to position [32, 0]
